Goal: Task Accomplishment & Management: Complete application form

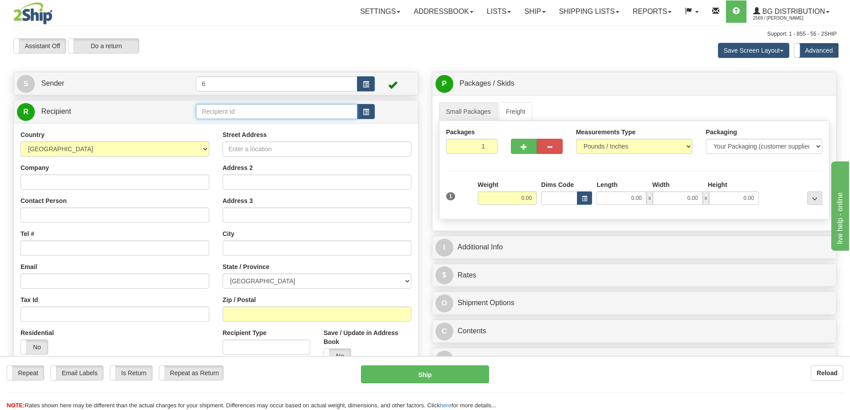
click at [226, 113] on input "text" at bounding box center [276, 111] width 161 height 15
type input "45035"
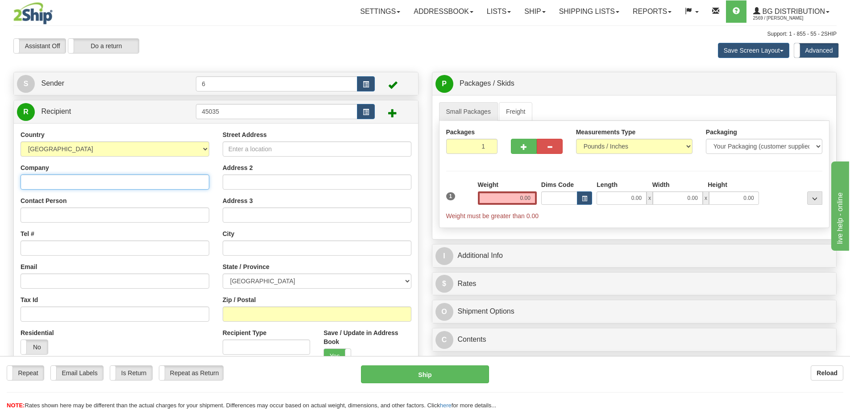
click at [89, 179] on input "Company" at bounding box center [115, 181] width 189 height 15
paste input "Protec Integrated Security"
type input "Protec Integrated Security"
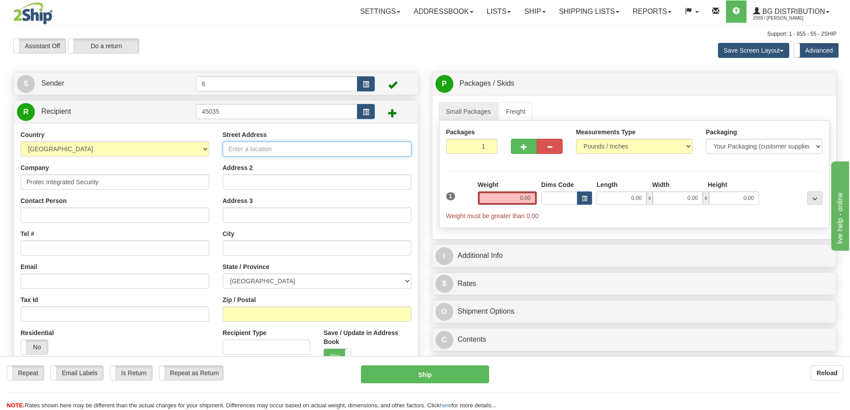
click at [272, 153] on input "Street Address" at bounding box center [317, 148] width 189 height 15
paste input "811 VERNON AVE"
type input "811 VERNON AVE"
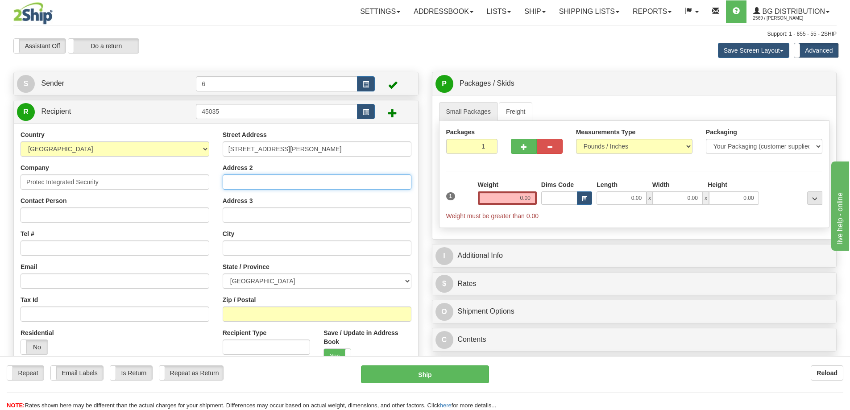
click at [265, 183] on input "Address 2" at bounding box center [317, 181] width 189 height 15
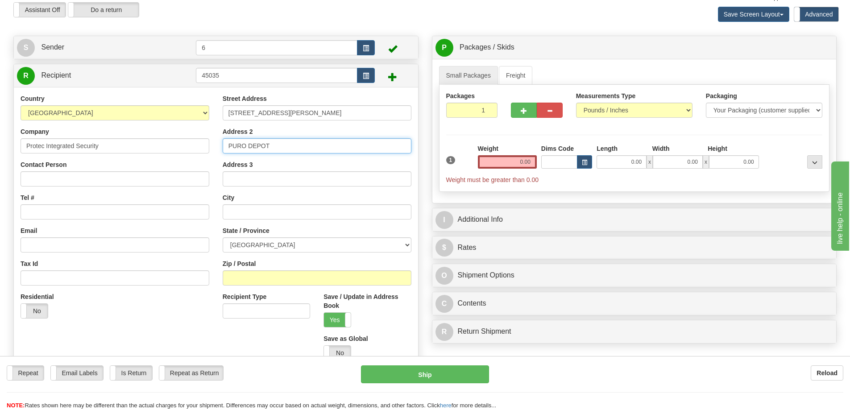
scroll to position [89, 0]
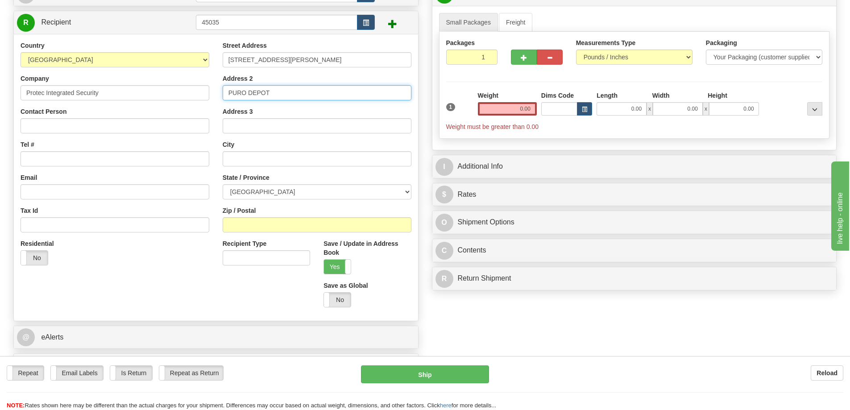
type input "PURO DEPOT"
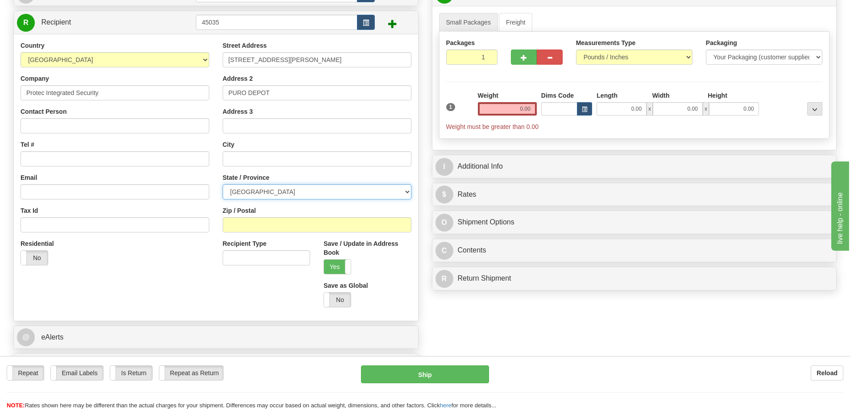
click at [322, 197] on select "ALBERTA BRITISH COLUMBIA MANITOBA NEW BRUNSWICK NEWFOUNDLAND NOVA SCOTIA NUNAVU…" at bounding box center [317, 191] width 189 height 15
select select "BC"
click at [223, 185] on select "ALBERTA BRITISH COLUMBIA MANITOBA NEW BRUNSWICK NEWFOUNDLAND NOVA SCOTIA NUNAVU…" at bounding box center [317, 191] width 189 height 15
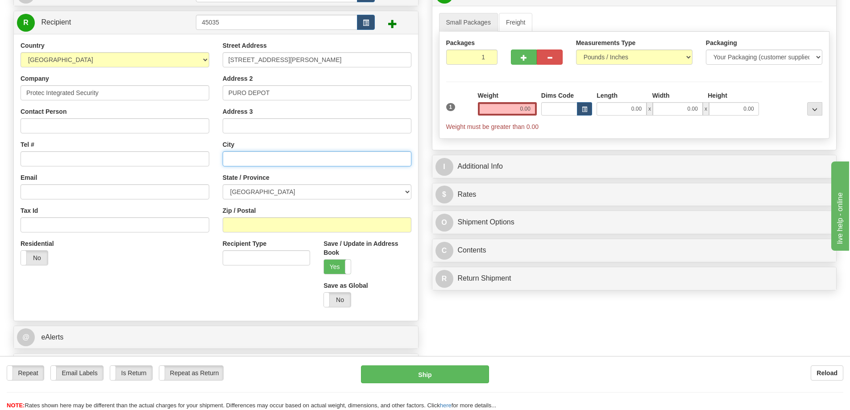
click at [254, 155] on input "text" at bounding box center [317, 158] width 189 height 15
paste input "VICTORIA"
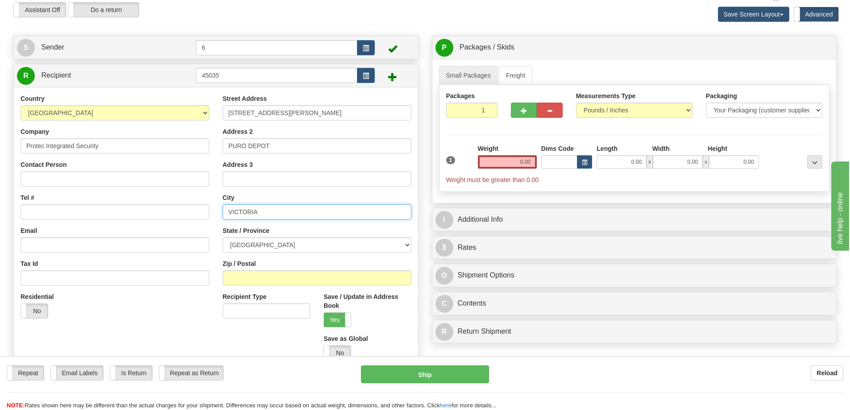
scroll to position [0, 0]
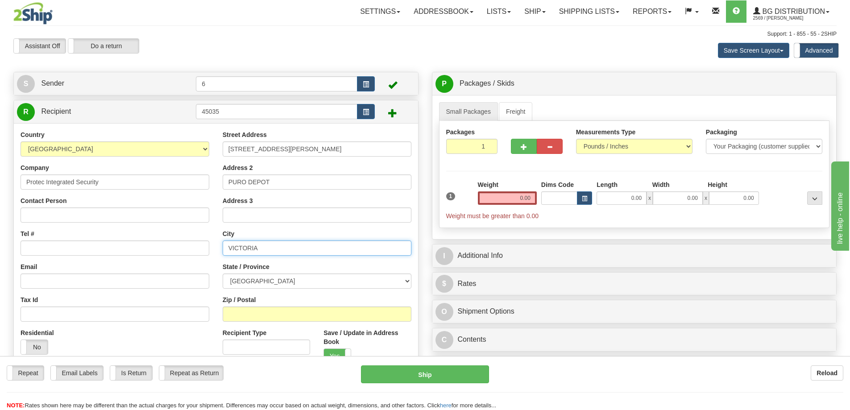
type input "VICTORIA"
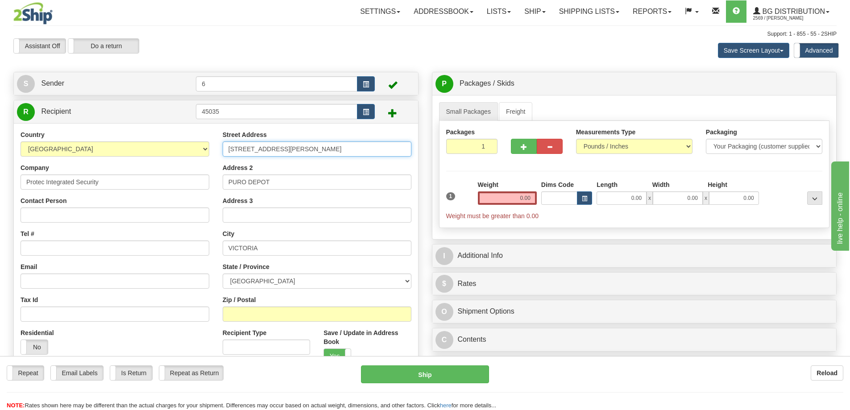
click at [297, 152] on input "811 VERNON AVE" at bounding box center [317, 148] width 189 height 15
paste input "V8X 2W8"
type input "811 VERNON AVE V8X 2W8"
click at [507, 206] on div "Weight 0.00" at bounding box center [506, 195] width 63 height 31
click at [519, 198] on input "0.00" at bounding box center [507, 197] width 59 height 13
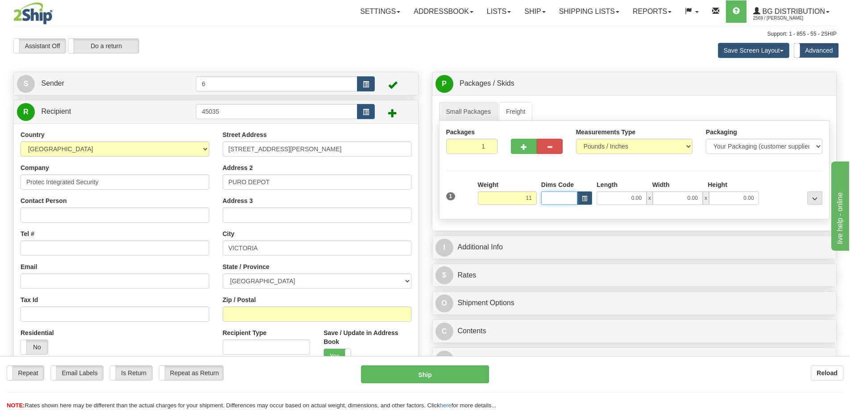
type input "11.00"
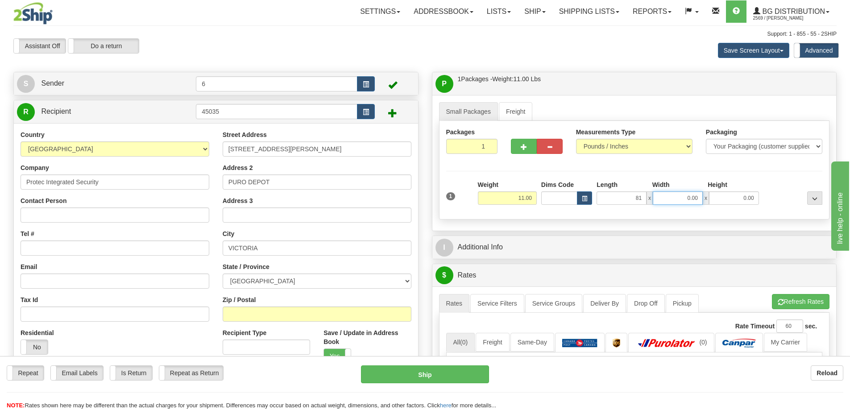
type input "81.00"
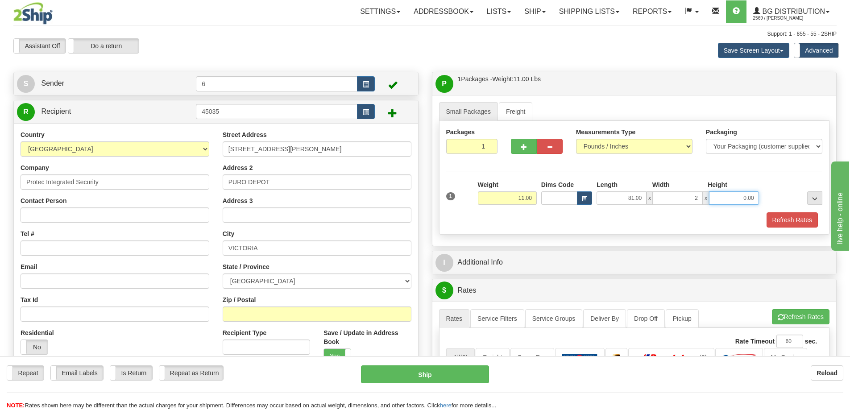
type input "2.00"
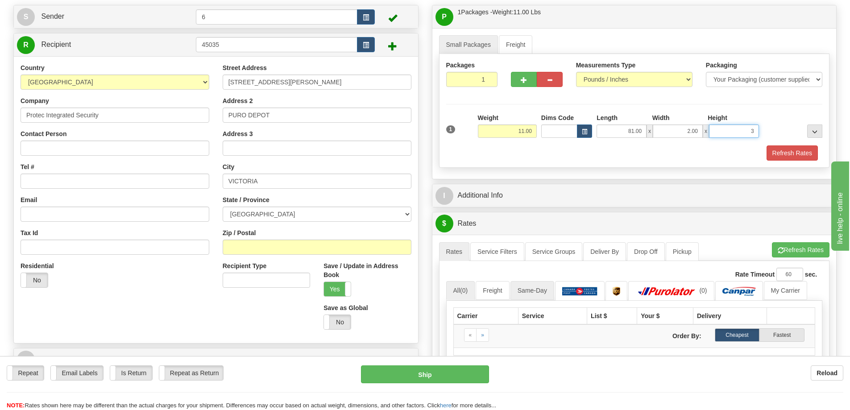
scroll to position [89, 0]
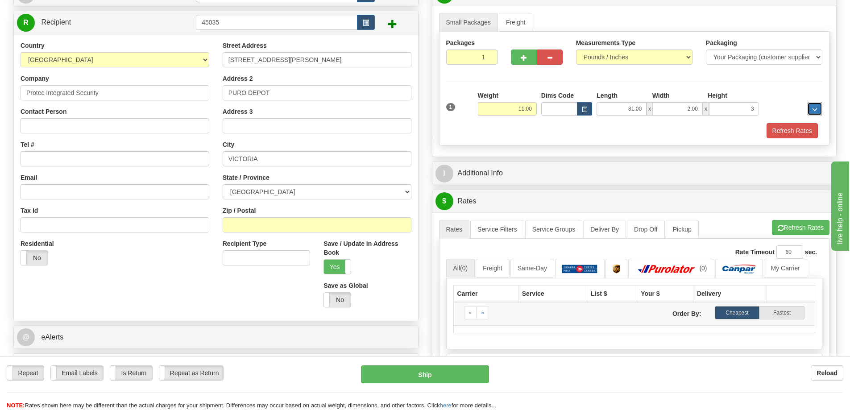
type input "3.00"
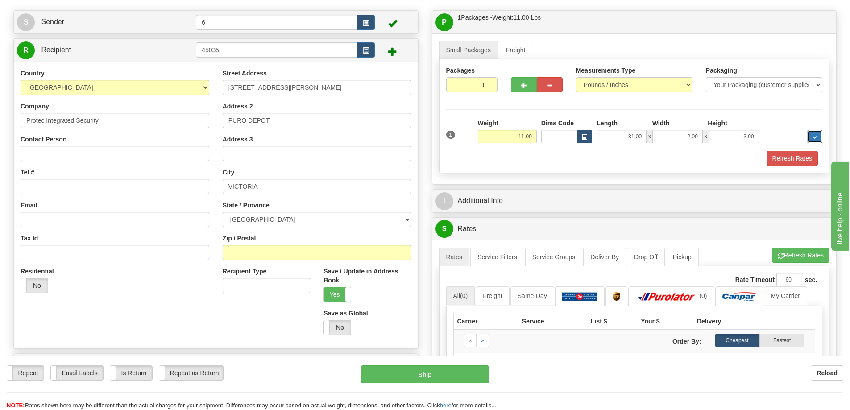
scroll to position [45, 0]
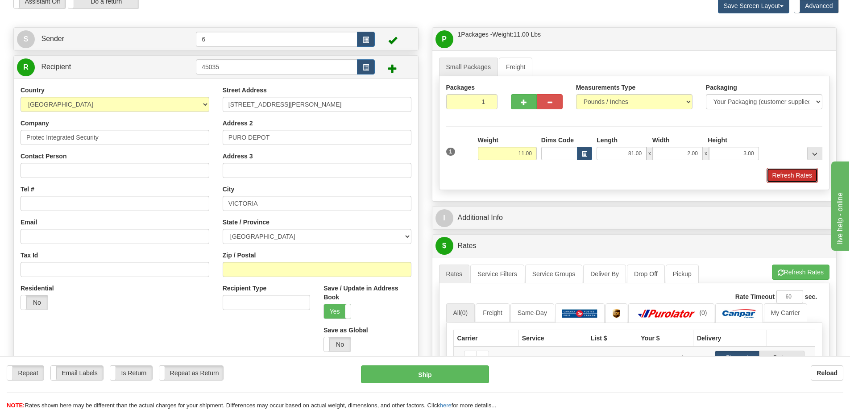
click at [803, 180] on button "Refresh Rates" at bounding box center [791, 175] width 51 height 15
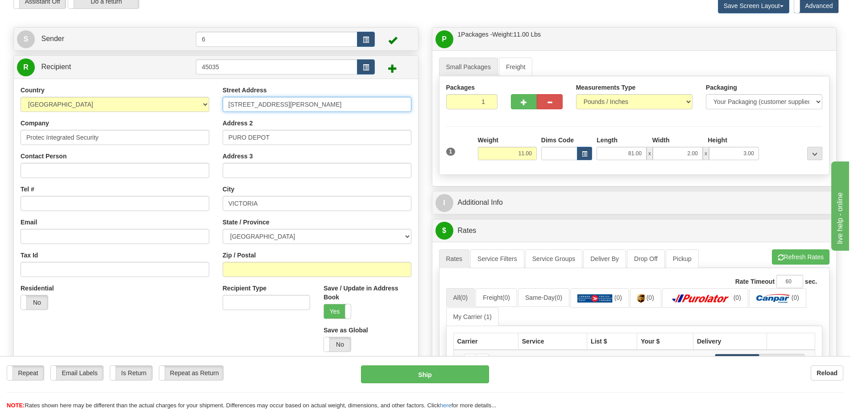
drag, startPoint x: 305, startPoint y: 103, endPoint x: 281, endPoint y: 102, distance: 23.2
click at [281, 102] on input "811 VERNON AVE V8X 2W8" at bounding box center [317, 104] width 189 height 15
type input "811 VERNON AVE"
click at [251, 273] on input "Zip / Postal" at bounding box center [317, 269] width 189 height 15
paste input "V8X 2W8"
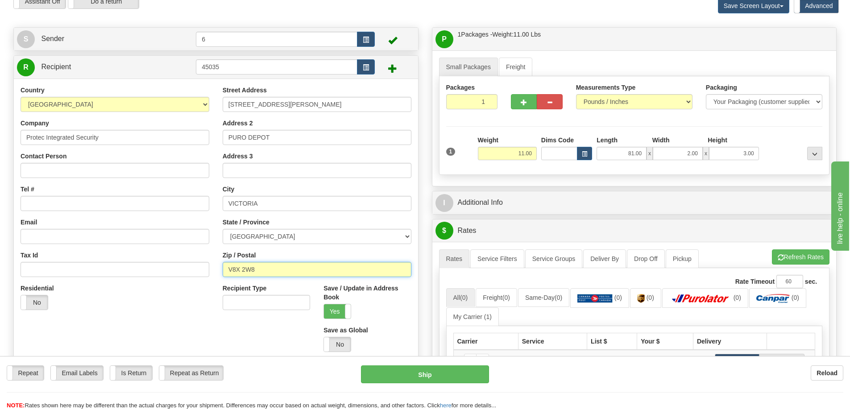
type input "V8X 2W8"
click at [429, 277] on div "P Packages / Skids 1 Packages - Weight: 11.00 Lbs 1 Skids - Weight: NaN Lbs Shi…" at bounding box center [634, 284] width 418 height 515
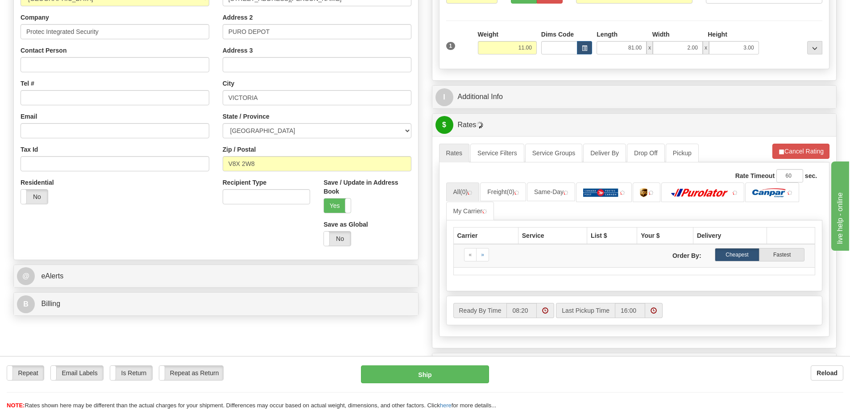
scroll to position [178, 0]
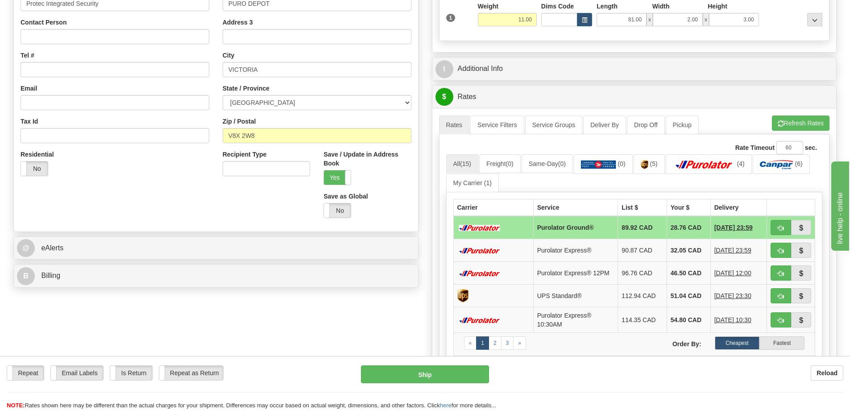
click at [557, 227] on td "Purolator Ground®" at bounding box center [575, 227] width 85 height 23
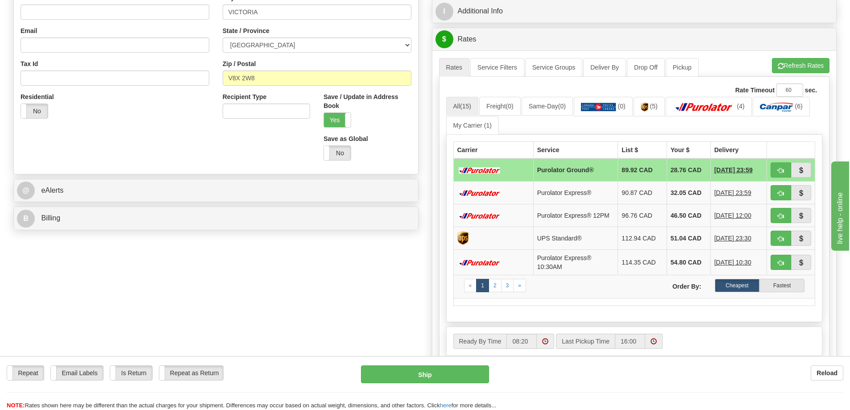
scroll to position [357, 0]
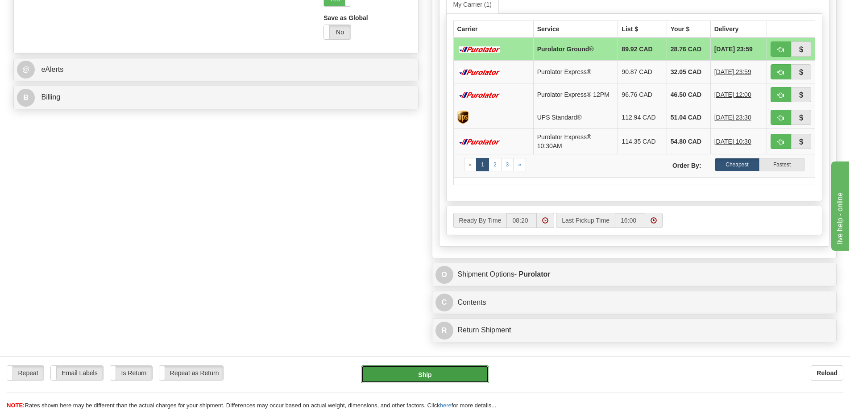
click at [427, 371] on button "Ship" at bounding box center [425, 374] width 128 height 18
type input "260"
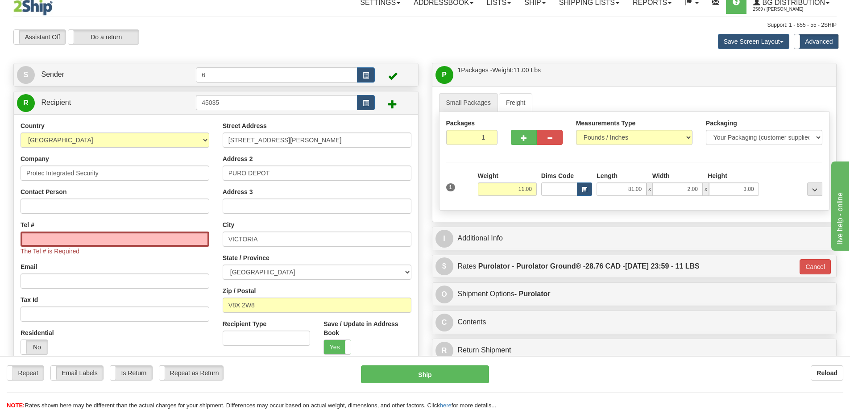
scroll to position [0, 0]
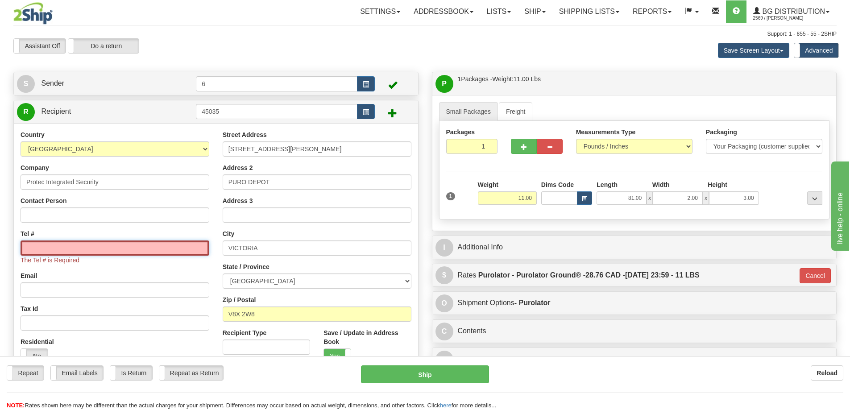
click at [83, 254] on input "Tel #" at bounding box center [115, 247] width 189 height 15
click at [100, 250] on input "Tel #" at bounding box center [115, 247] width 189 height 15
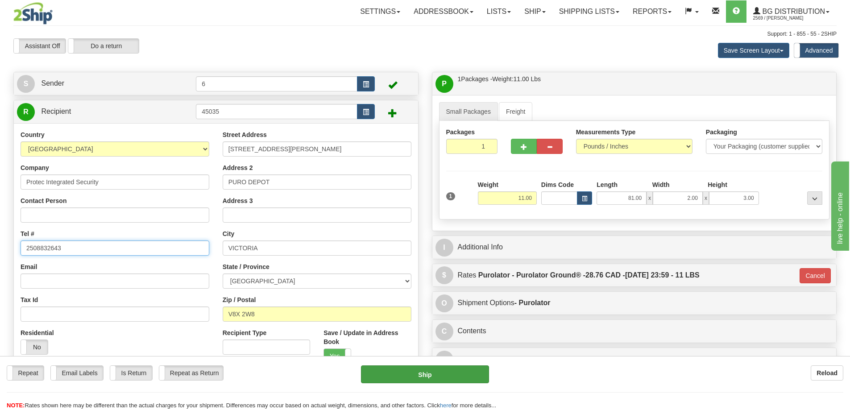
type input "2508832643"
click at [413, 374] on button "Ship" at bounding box center [425, 374] width 128 height 18
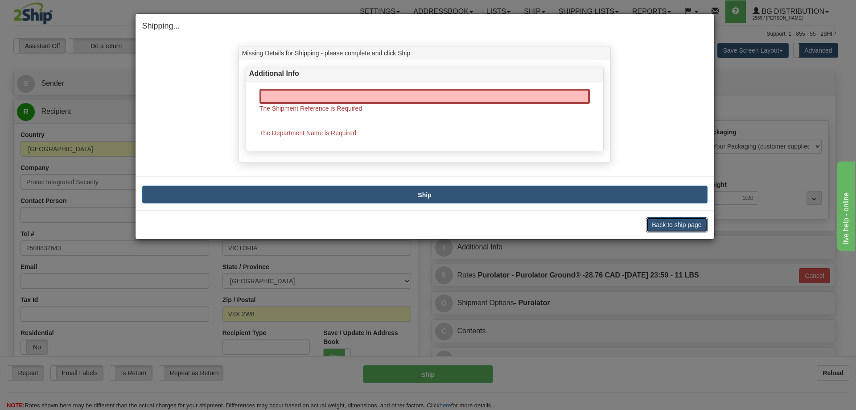
click at [666, 224] on button "Back to ship page" at bounding box center [676, 224] width 61 height 15
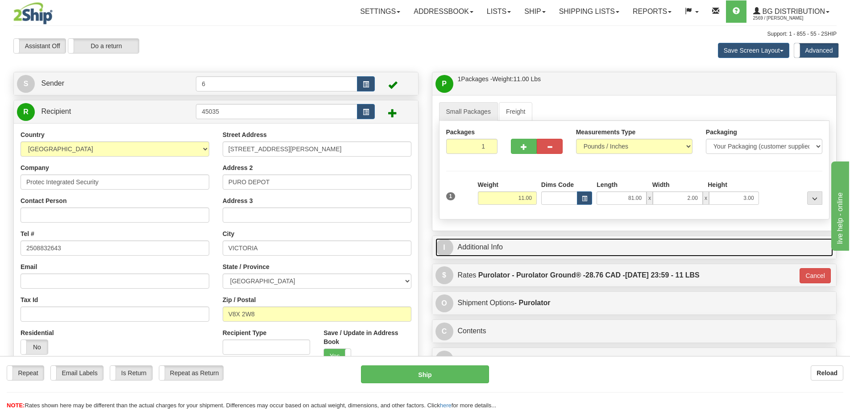
click at [519, 248] on link "I Additional Info" at bounding box center [634, 247] width 398 height 18
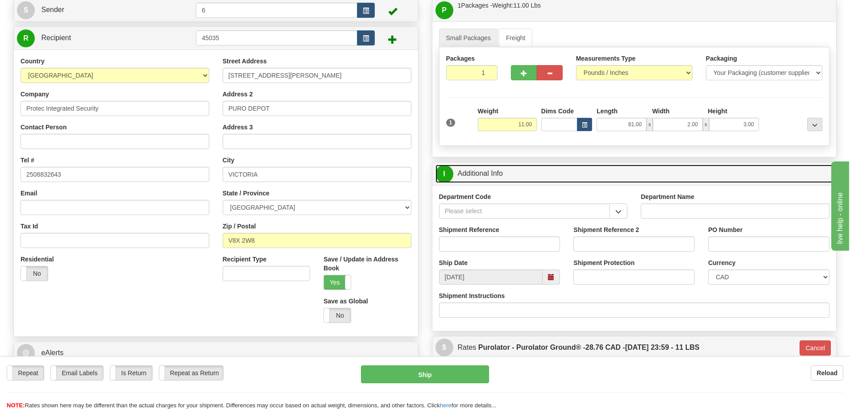
scroll to position [89, 0]
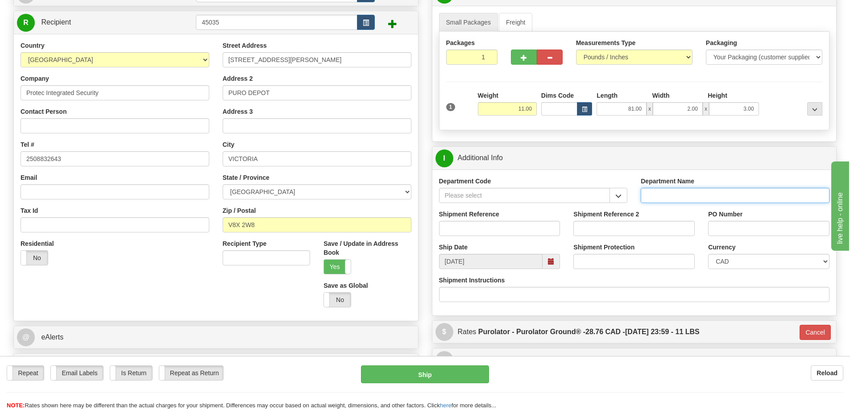
click at [690, 190] on input "Department Name" at bounding box center [735, 195] width 189 height 15
click at [567, 199] on input "Department Code" at bounding box center [524, 195] width 171 height 15
click at [620, 197] on span "button" at bounding box center [618, 196] width 6 height 6
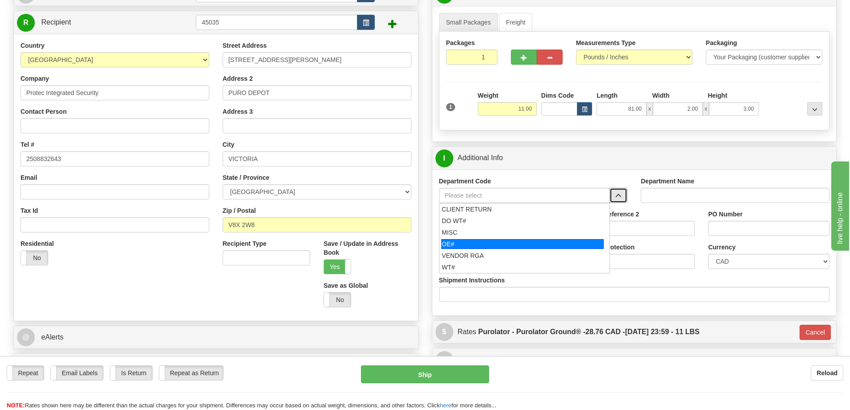
click at [471, 245] on div "OE#" at bounding box center [522, 244] width 162 height 10
type input "OE#"
type input "ORDERS"
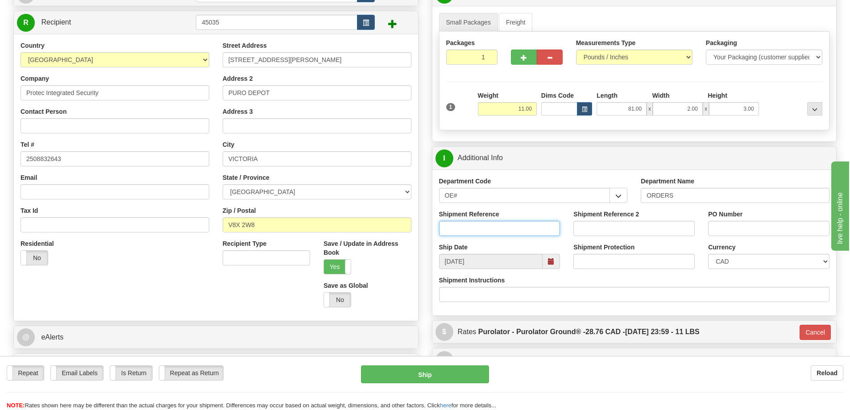
click at [531, 228] on input "Shipment Reference" at bounding box center [499, 228] width 121 height 15
paste input "60033819-00"
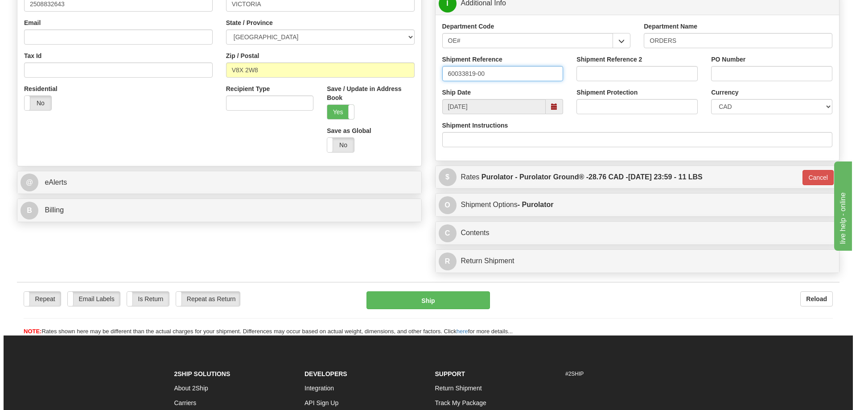
scroll to position [268, 0]
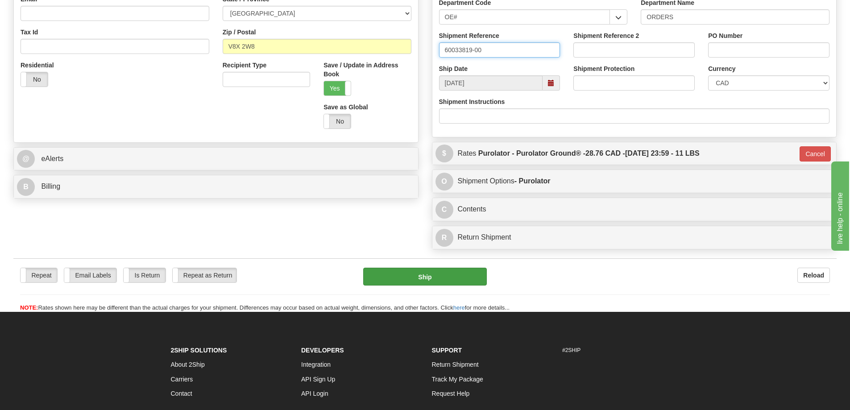
type input "60033819-00"
click at [427, 278] on button "Ship" at bounding box center [425, 277] width 124 height 18
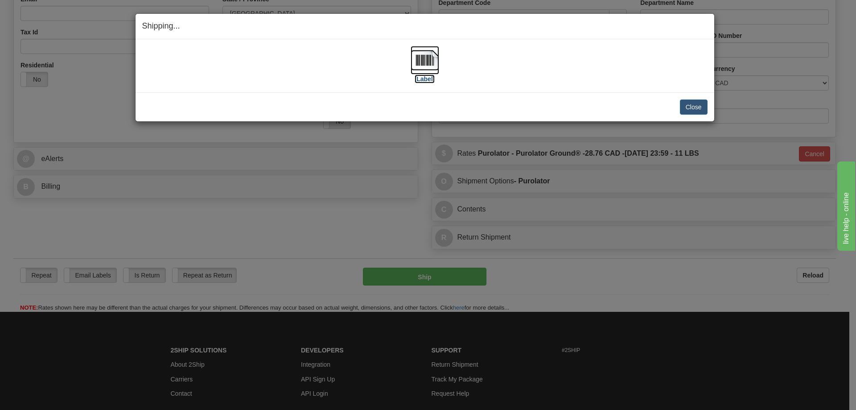
click at [426, 79] on label "[Label]" at bounding box center [425, 78] width 21 height 9
click at [431, 61] on img at bounding box center [425, 60] width 29 height 29
click at [698, 105] on button "Close" at bounding box center [694, 106] width 28 height 15
